Goal: Information Seeking & Learning: Understand process/instructions

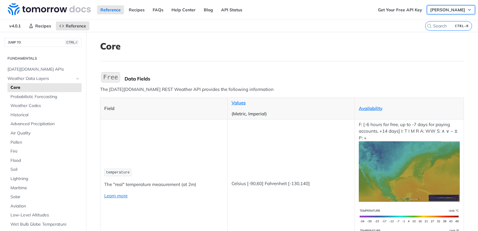
click at [453, 13] on button "Hunter Cole" at bounding box center [451, 9] width 48 height 9
click at [467, 11] on icon "button" at bounding box center [469, 9] width 5 height 5
click at [118, 173] on span "temperature" at bounding box center [118, 173] width 24 height 4
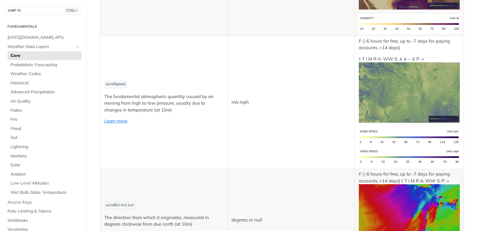
scroll to position [538, 0]
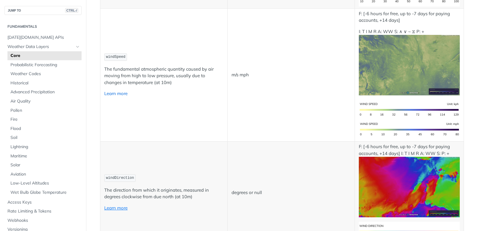
click at [110, 94] on link "Learn more" at bounding box center [115, 94] width 23 height 6
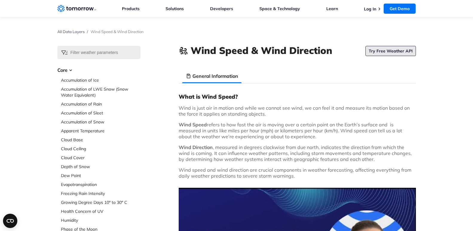
click at [385, 51] on link "Try Free Weather API" at bounding box center [390, 51] width 50 height 10
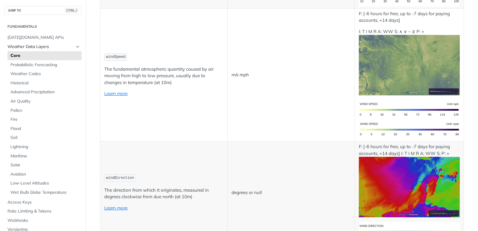
click at [40, 48] on span "Weather Data Layers" at bounding box center [40, 47] width 66 height 6
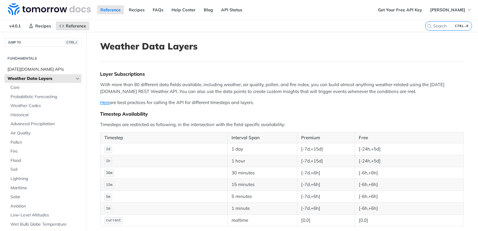
click at [34, 69] on span "Tomorrow.io APIs" at bounding box center [43, 70] width 73 height 6
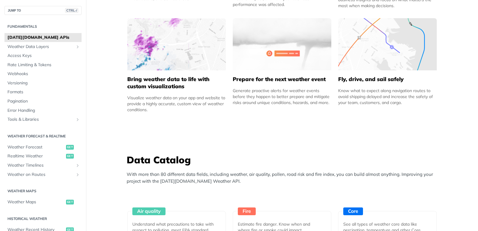
scroll to position [274, 0]
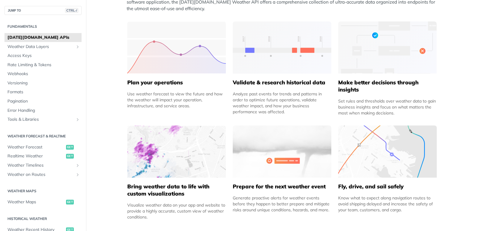
click at [26, 27] on h2 "Fundamentals" at bounding box center [42, 26] width 77 height 5
click at [30, 147] on span "Weather Forecast" at bounding box center [35, 148] width 57 height 6
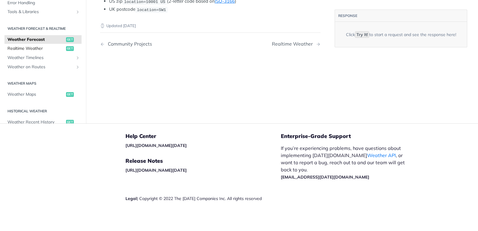
scroll to position [175, 0]
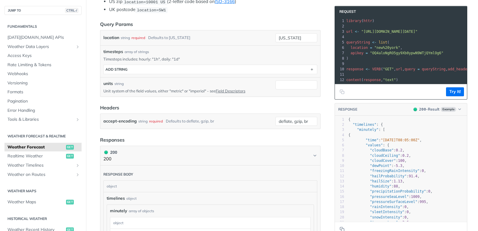
type textarea "​"
click at [317, 19] on article "Weather Forecast get https://api.tomorrow.io/v4 /weather/forecast Recent Reques…" at bounding box center [210, 226] width 239 height 739
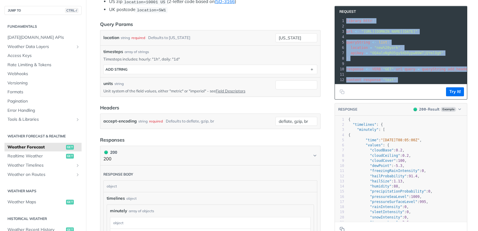
drag, startPoint x: 344, startPoint y: 22, endPoint x: 412, endPoint y: 97, distance: 101.9
click at [412, 97] on div "Request xxxxxxxxxx 12 1 library ( httr ) 2 ​ 3 url <- "https://api.tomorrow.io/…" at bounding box center [400, 53] width 133 height 94
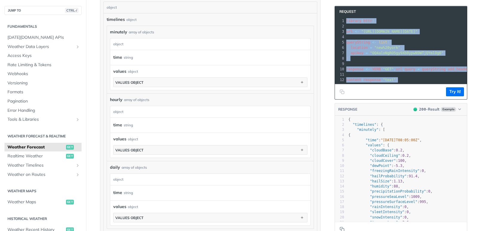
copy div "library ( httr ) 2 ​ 3 url <- "https://api.tomorrow.io/v4/weather/forecast" 4 ​…"
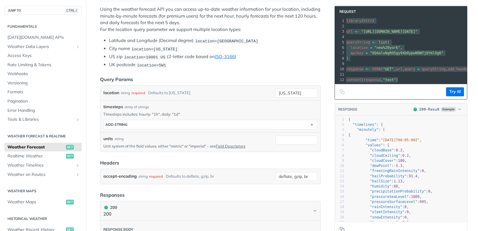
scroll to position [67, 0]
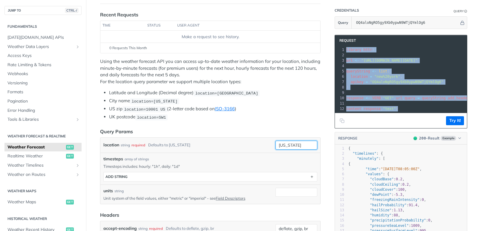
click at [284, 144] on input "new york" at bounding box center [296, 145] width 42 height 9
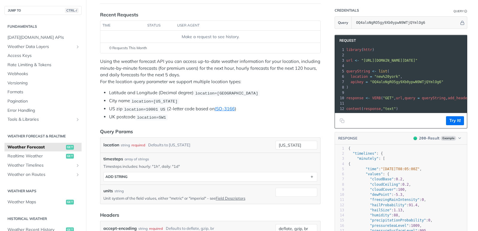
click at [240, 135] on form "Query Params location string required Defaults to new york new york required ty…" at bounding box center [210, 182] width 220 height 109
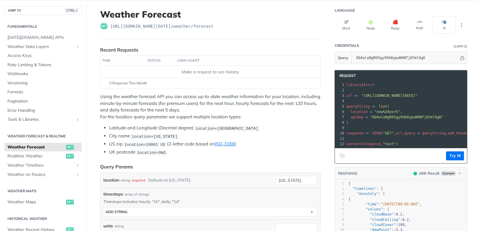
scroll to position [31, 0]
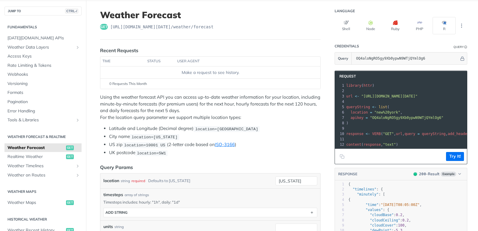
click at [225, 129] on span "location=42.3478, -71.0466" at bounding box center [226, 129] width 63 height 4
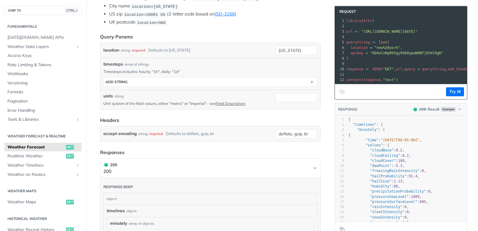
scroll to position [175, 0]
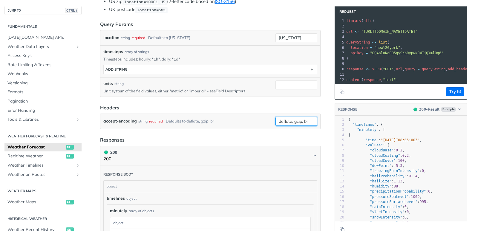
click at [301, 122] on input "deflate, gzip, br" at bounding box center [296, 121] width 42 height 9
click at [258, 114] on div "accept-encoding string required Defaults to deflate, gzip, br deflate, gzip, br…" at bounding box center [210, 121] width 220 height 15
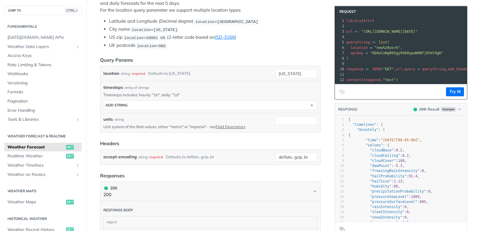
scroll to position [31, 0]
